Goal: Find specific page/section: Find specific page/section

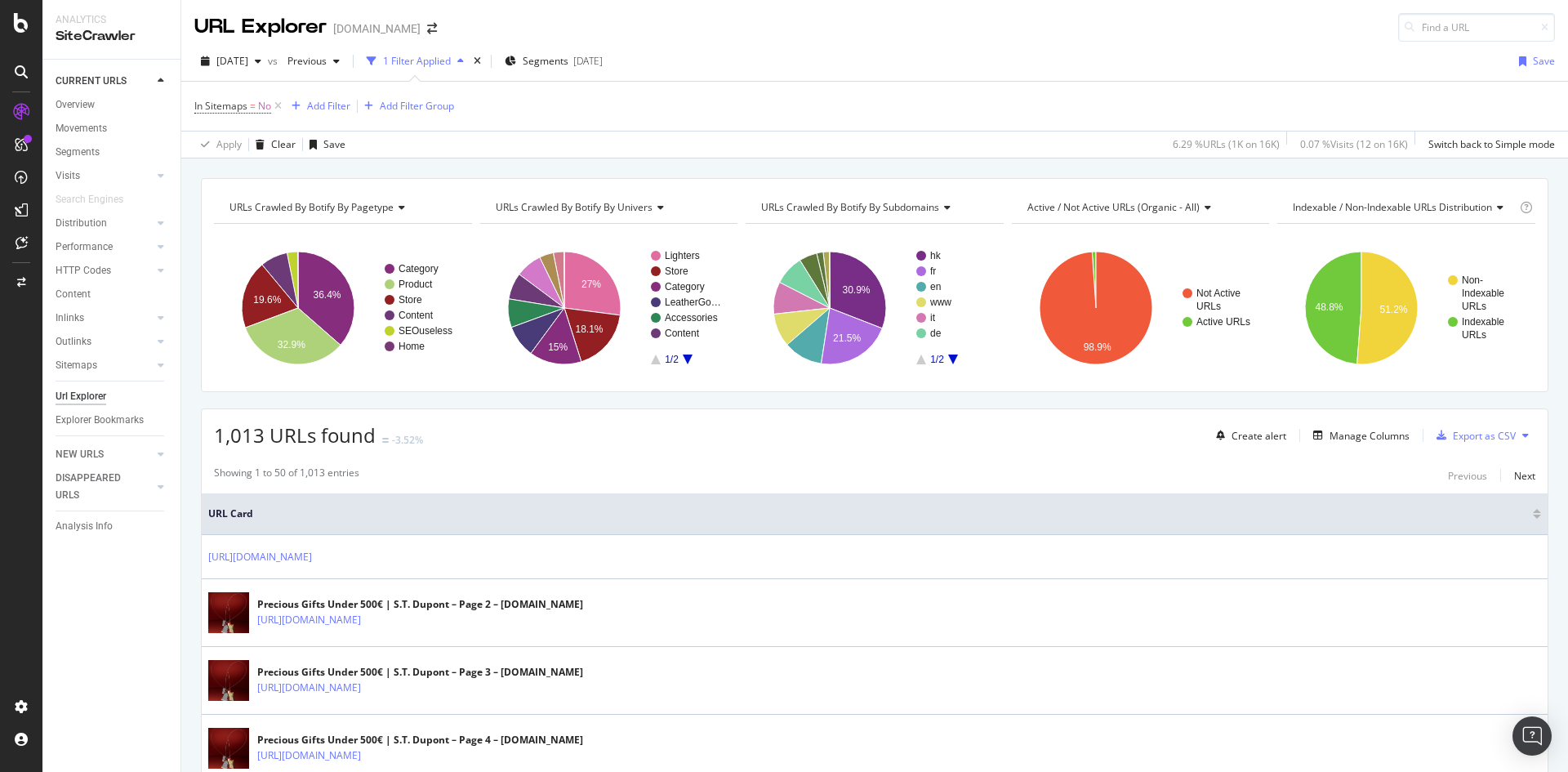
scroll to position [980, 0]
